Goal: Task Accomplishment & Management: Use online tool/utility

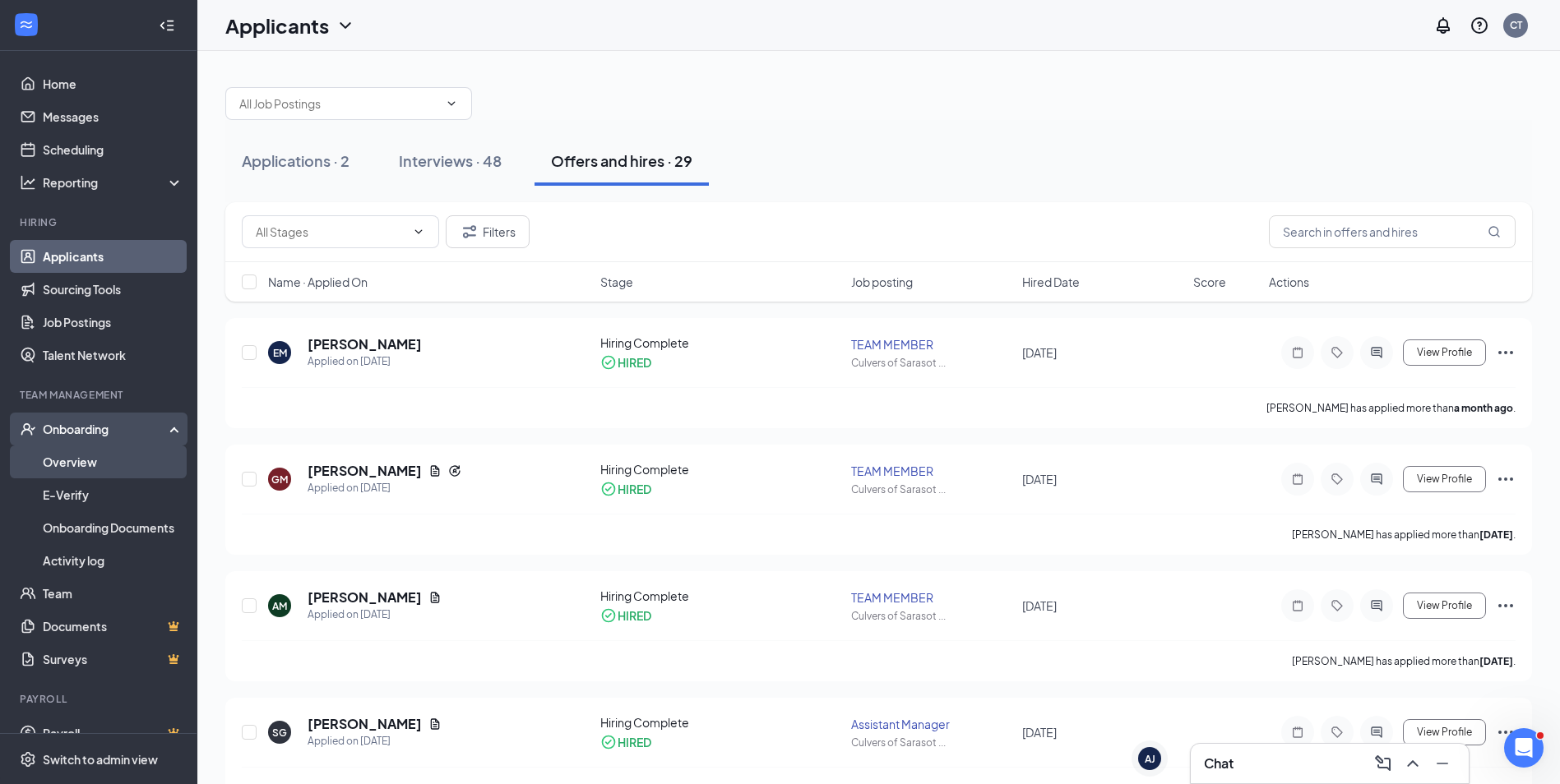
click at [88, 454] on link "Overview" at bounding box center [113, 462] width 140 height 33
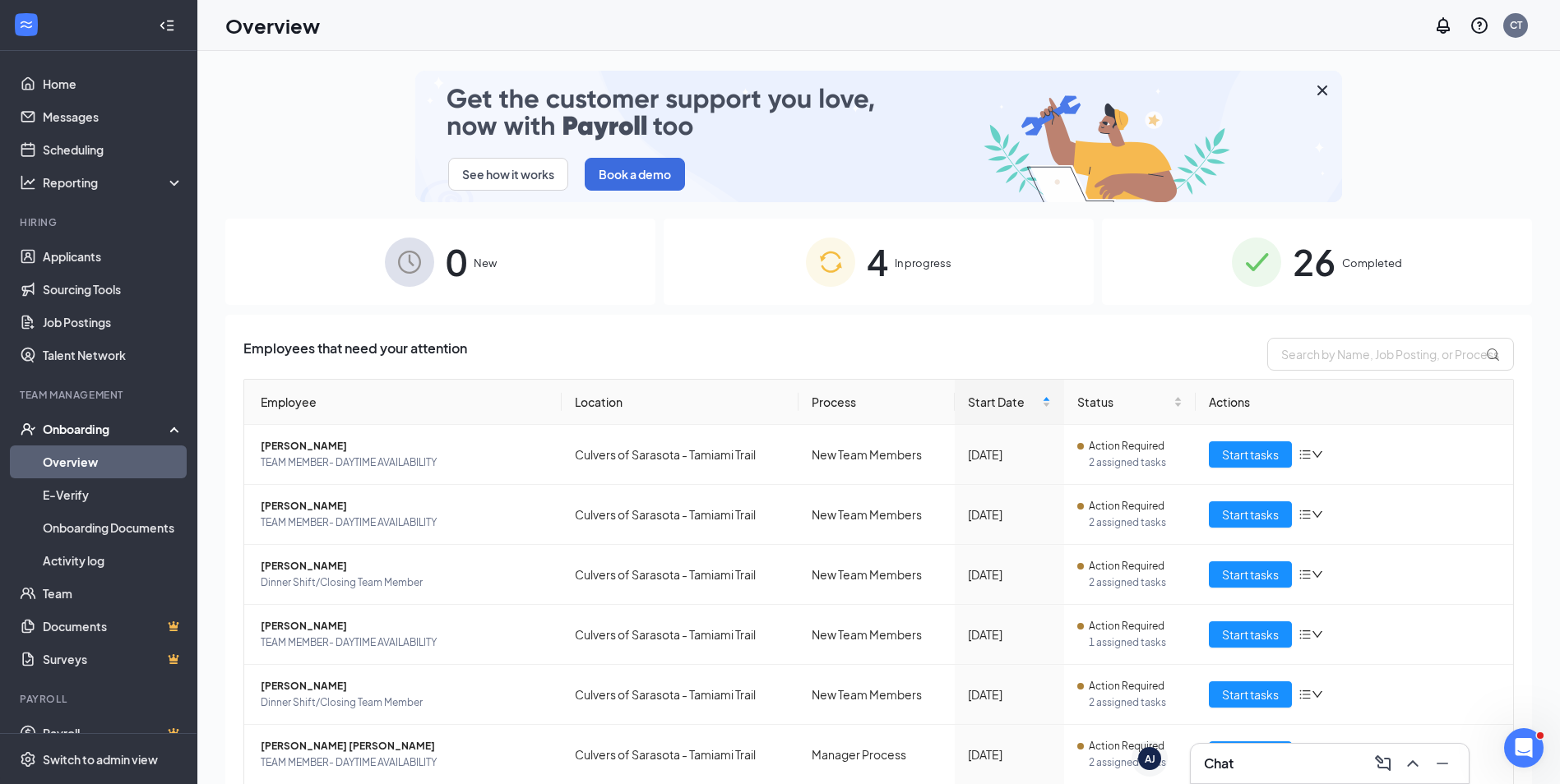
click at [972, 288] on div "4 In progress" at bounding box center [878, 262] width 430 height 87
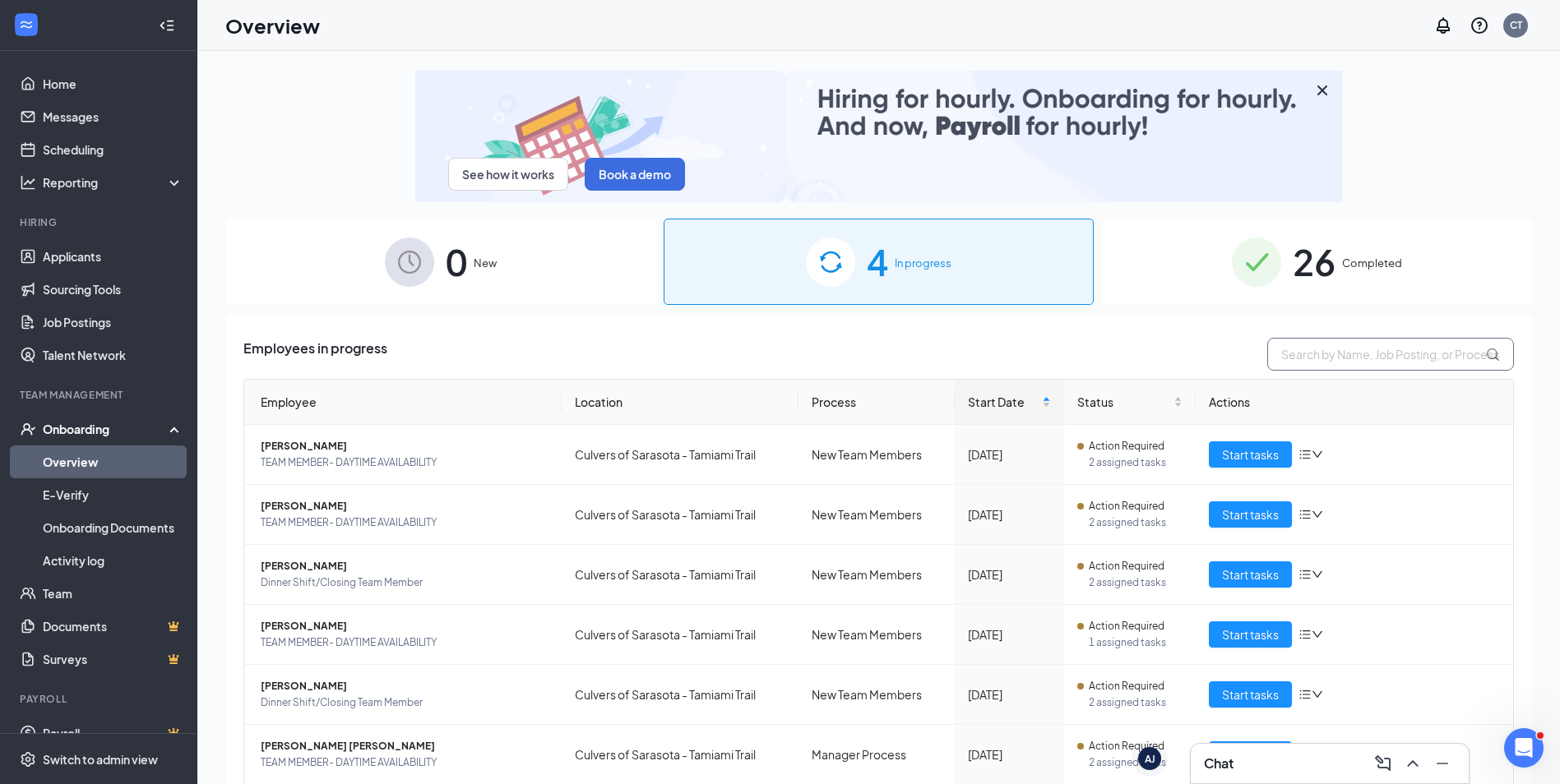
click at [1321, 369] on input "text" at bounding box center [1390, 354] width 247 height 33
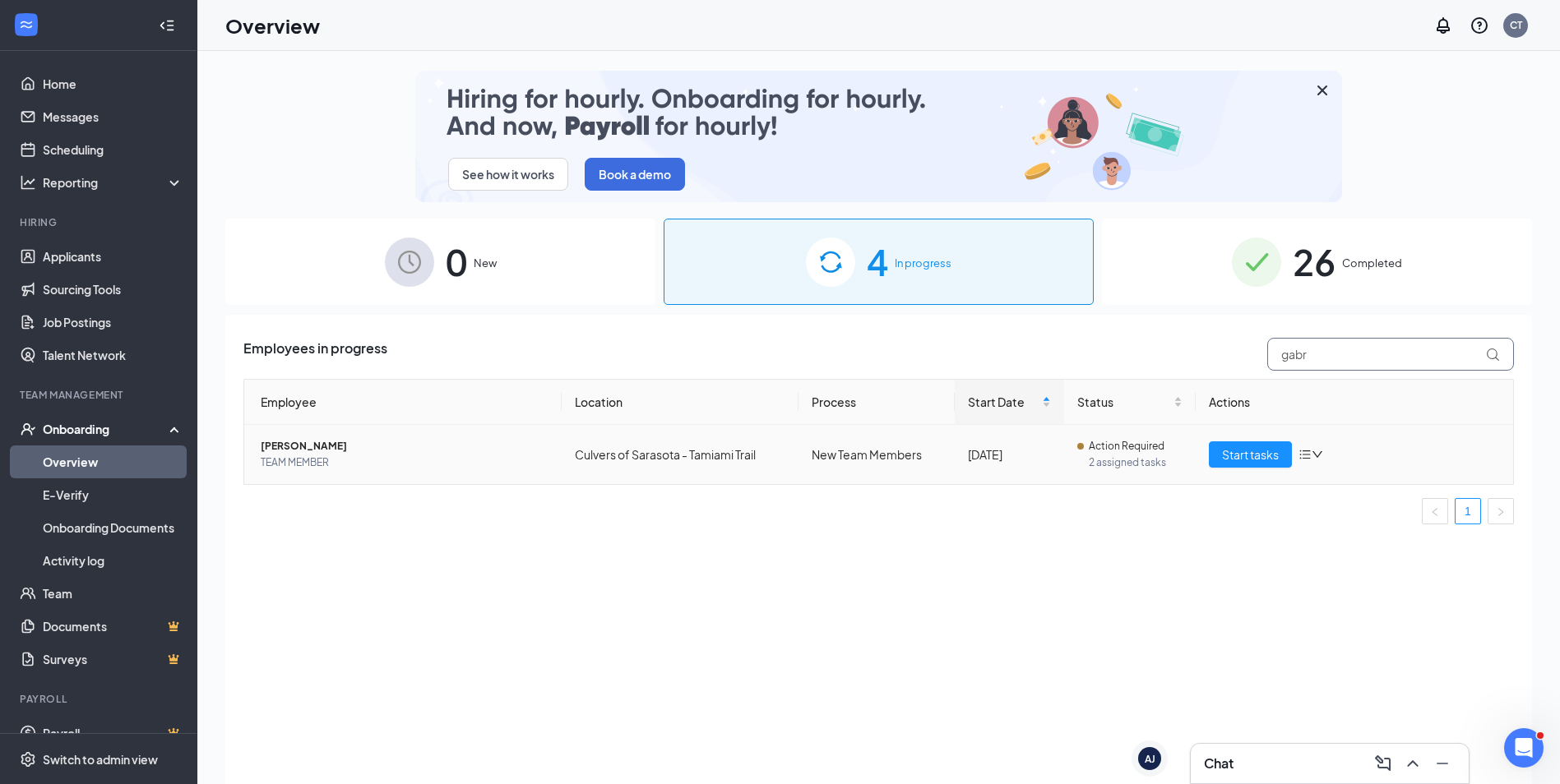
type input "gabr"
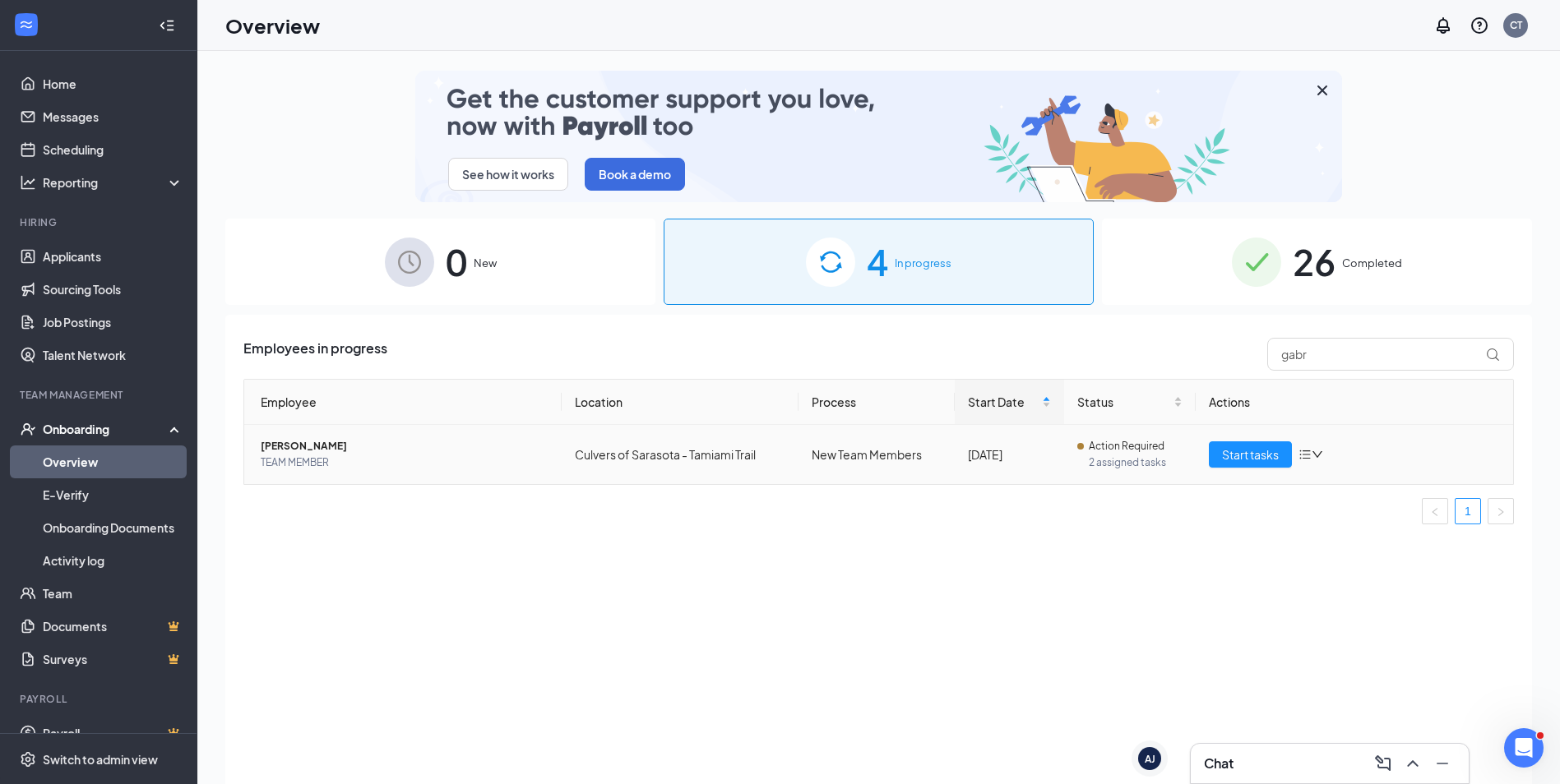
click at [1305, 459] on icon "bars" at bounding box center [1304, 455] width 13 height 13
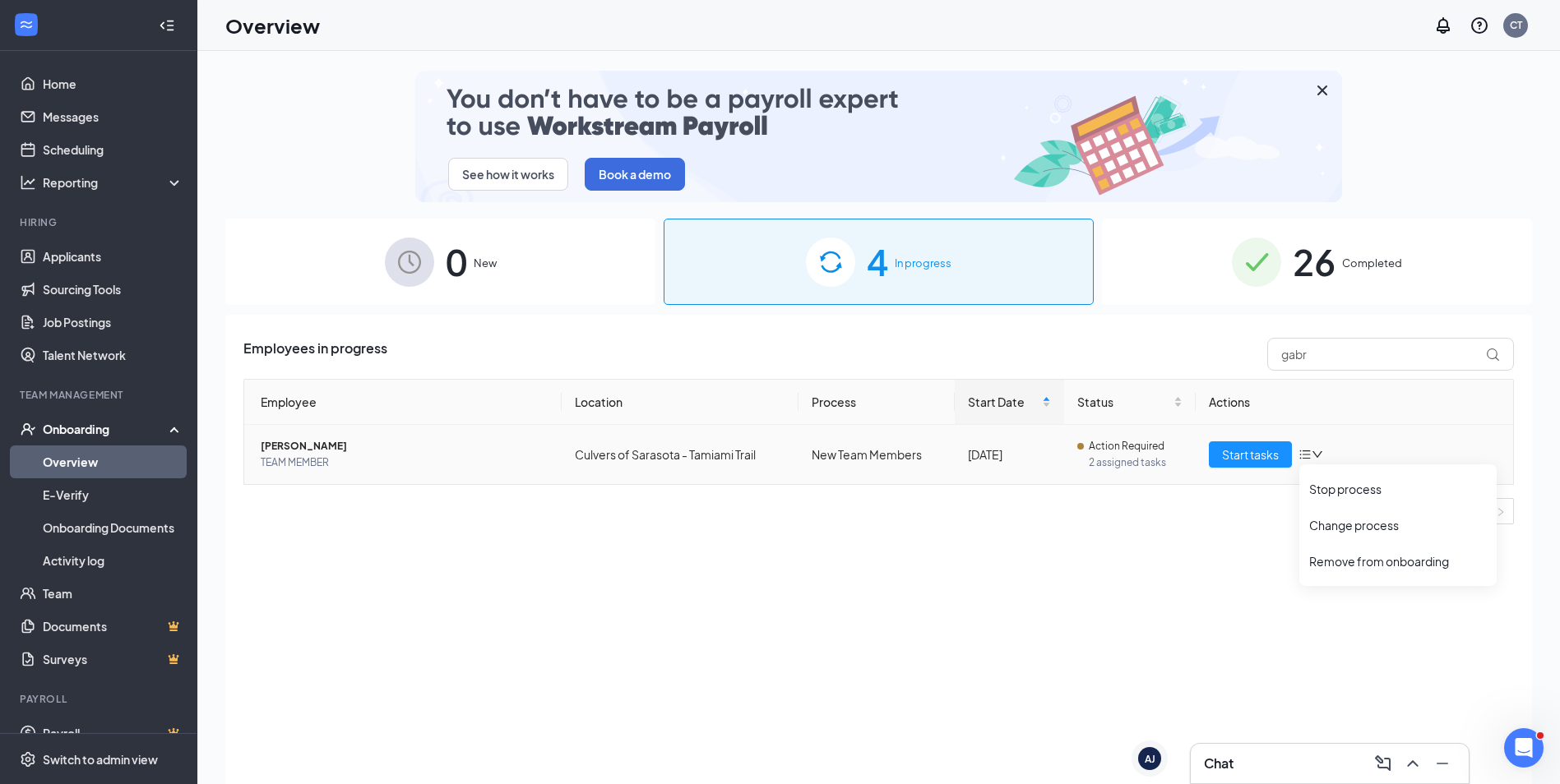
click at [1305, 459] on icon "bars" at bounding box center [1304, 455] width 13 height 13
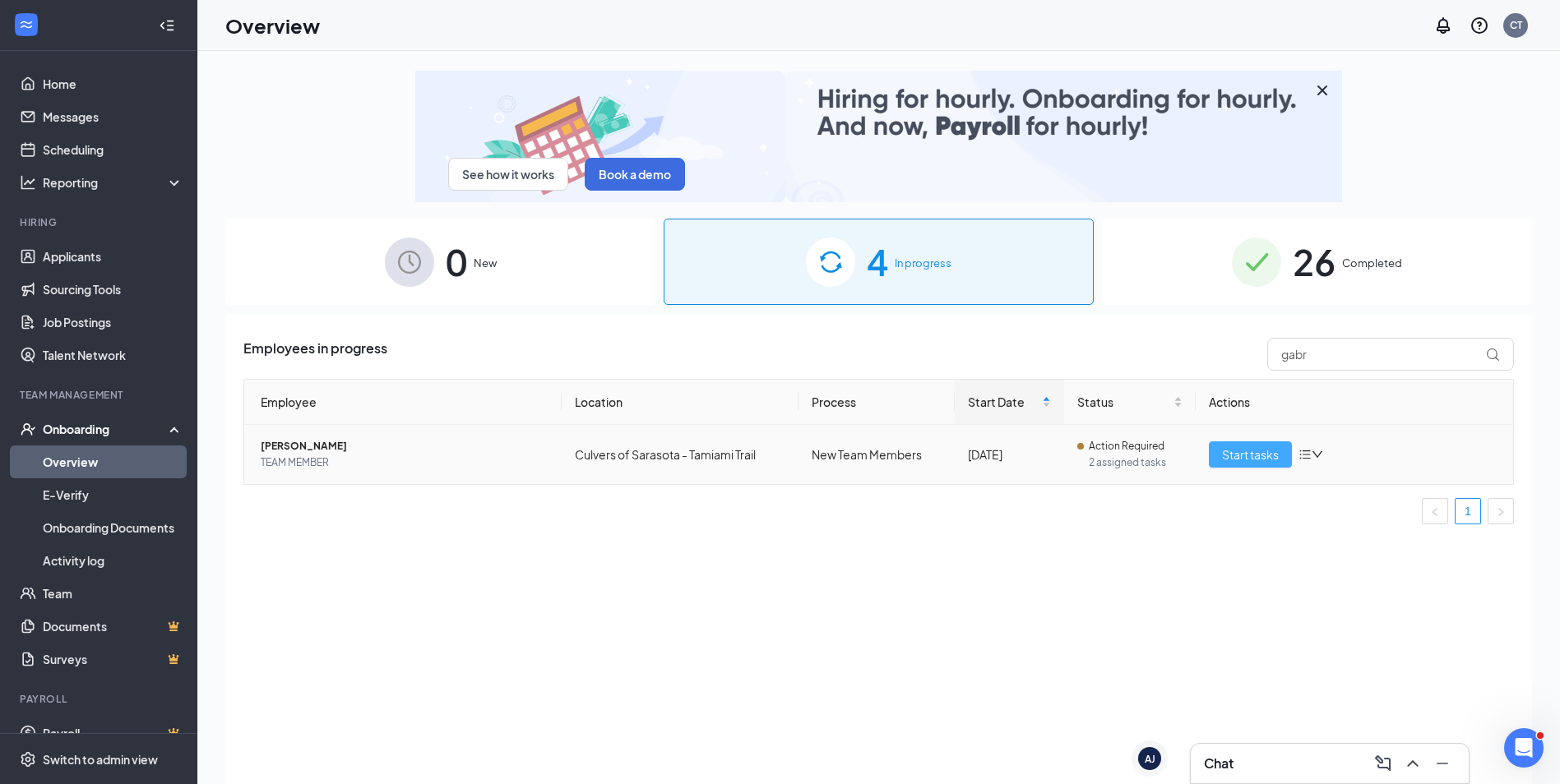
click at [1271, 453] on span "Start tasks" at bounding box center [1249, 455] width 56 height 18
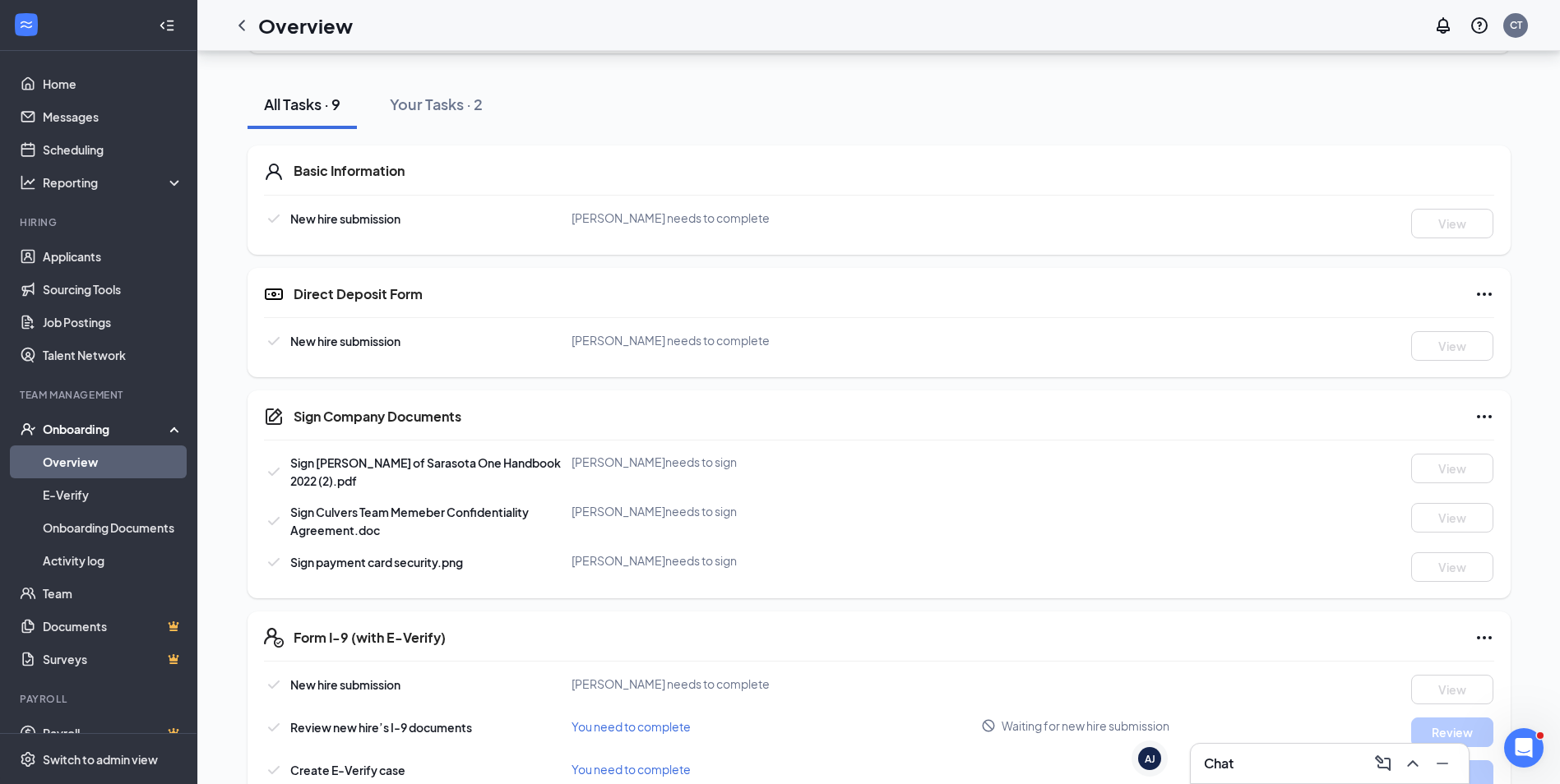
scroll to position [243, 0]
